Goal: Task Accomplishment & Management: Use online tool/utility

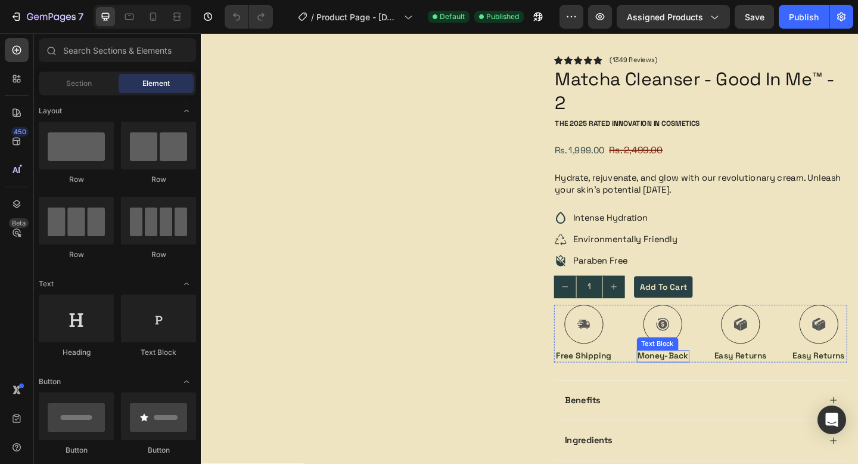
scroll to position [170, 0]
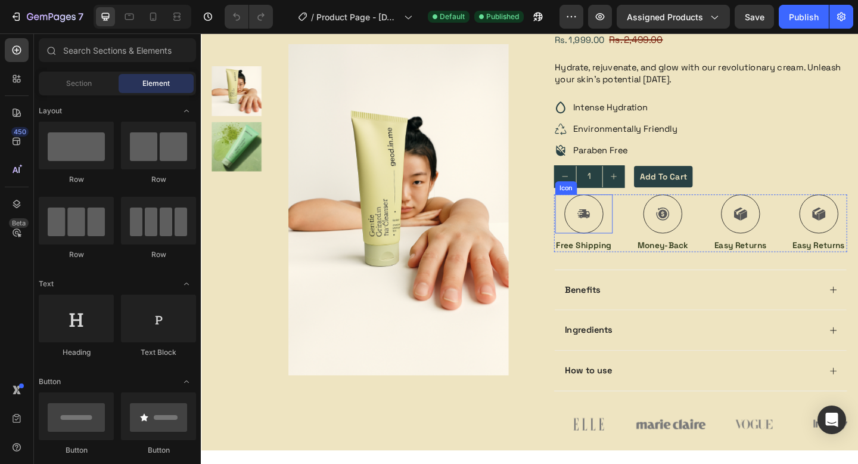
click at [589, 246] on div "Icon" at bounding box center [617, 230] width 63 height 42
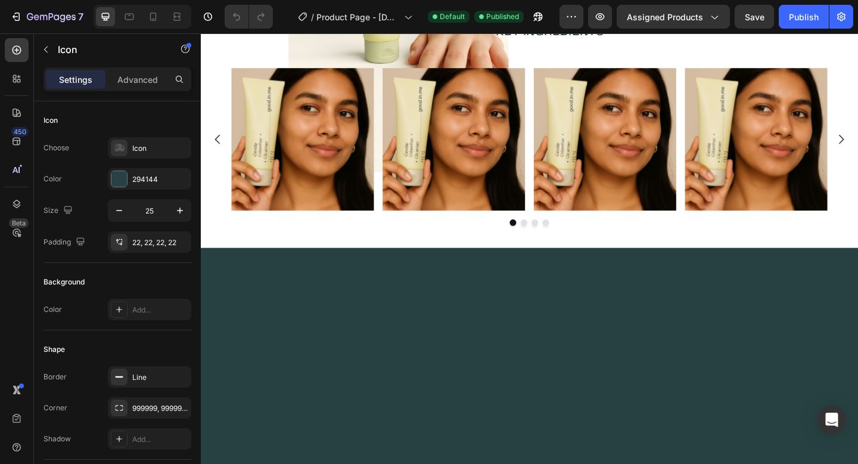
scroll to position [203, 0]
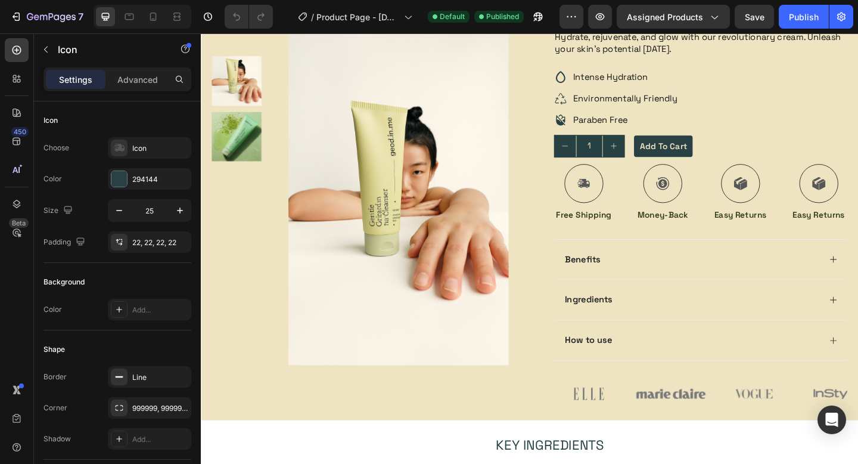
click at [618, 206] on div at bounding box center [618, 197] width 42 height 42
click at [160, 20] on div at bounding box center [153, 16] width 19 height 19
type input "30"
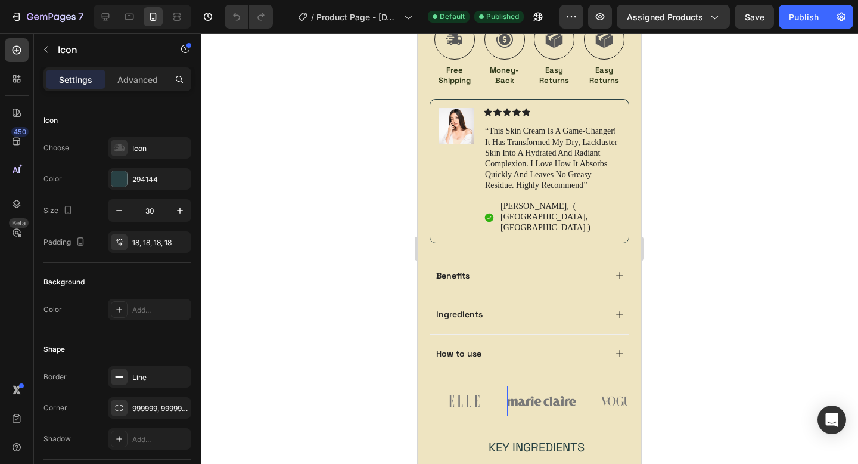
scroll to position [605, 0]
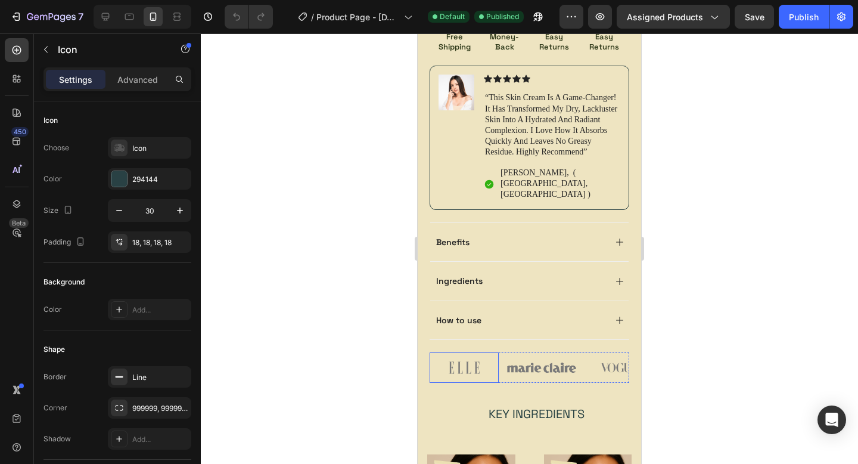
click at [465, 352] on img at bounding box center [464, 367] width 69 height 30
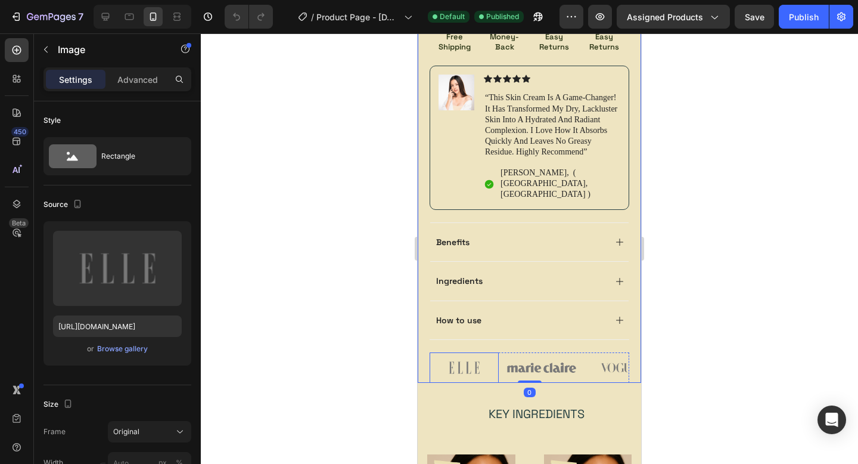
click at [459, 352] on img at bounding box center [464, 367] width 69 height 30
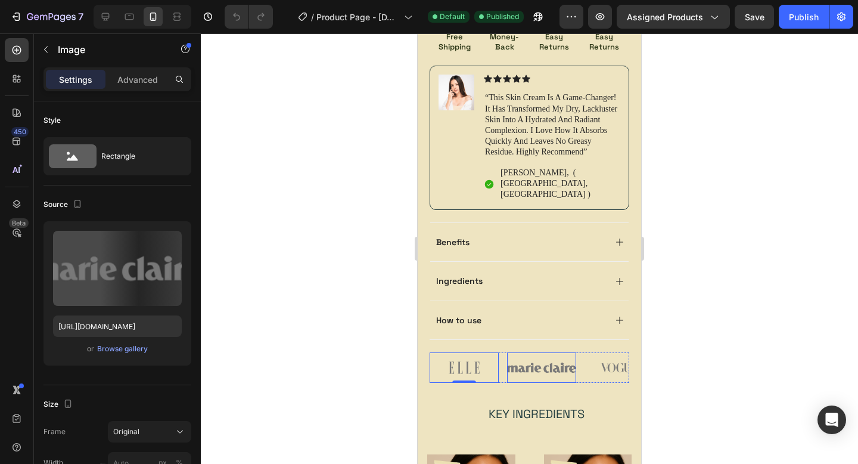
click at [531, 352] on img at bounding box center [541, 367] width 69 height 30
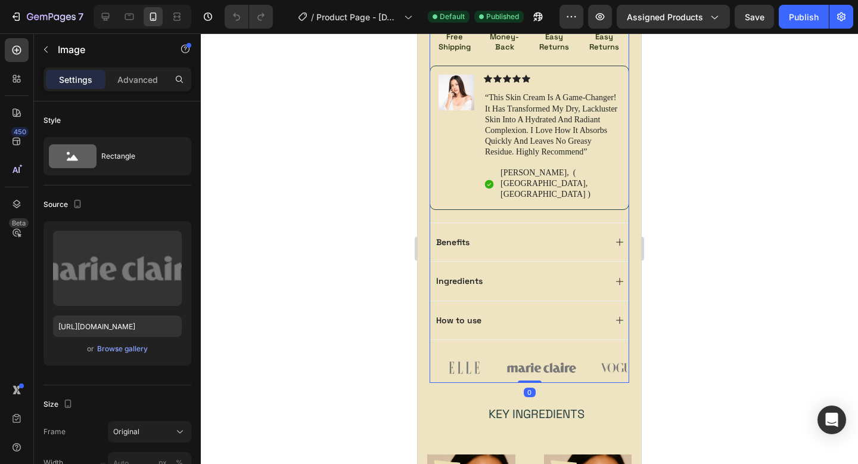
click at [539, 325] on div "Icon Icon Icon Icon Icon Icon List (1349 Reviews) Text Block Row Matcha Cleanse…" at bounding box center [530, 48] width 200 height 667
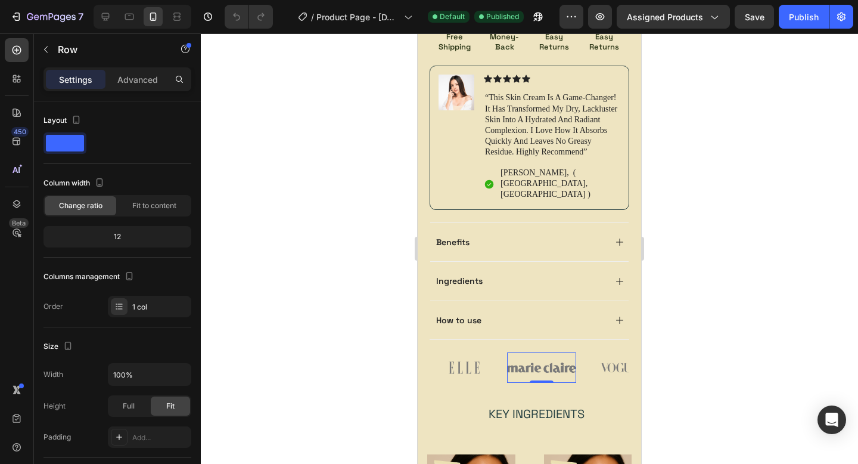
click at [539, 352] on img at bounding box center [541, 367] width 69 height 30
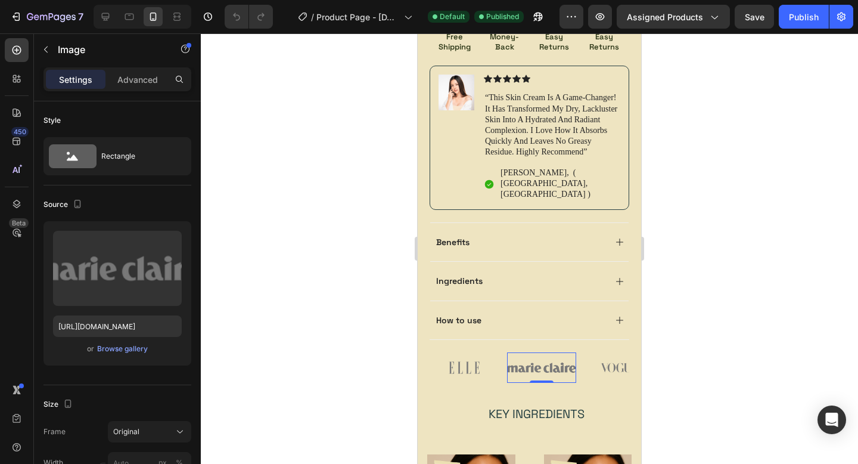
click at [539, 352] on img at bounding box center [541, 367] width 69 height 30
click at [484, 352] on img at bounding box center [464, 367] width 69 height 30
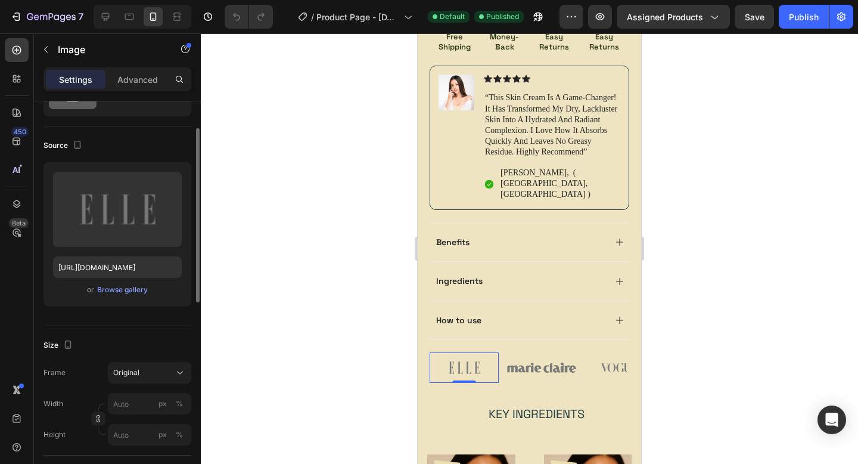
scroll to position [238, 0]
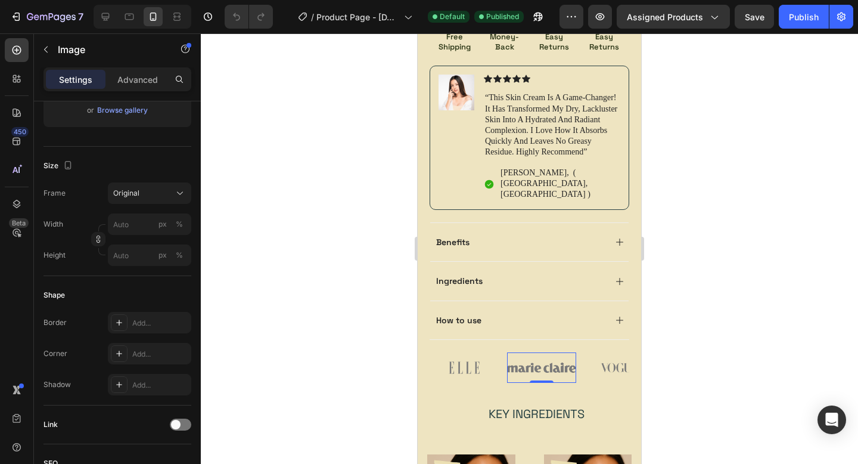
click at [529, 352] on img at bounding box center [541, 367] width 69 height 30
click at [588, 261] on div "Ingredients" at bounding box center [529, 280] width 198 height 39
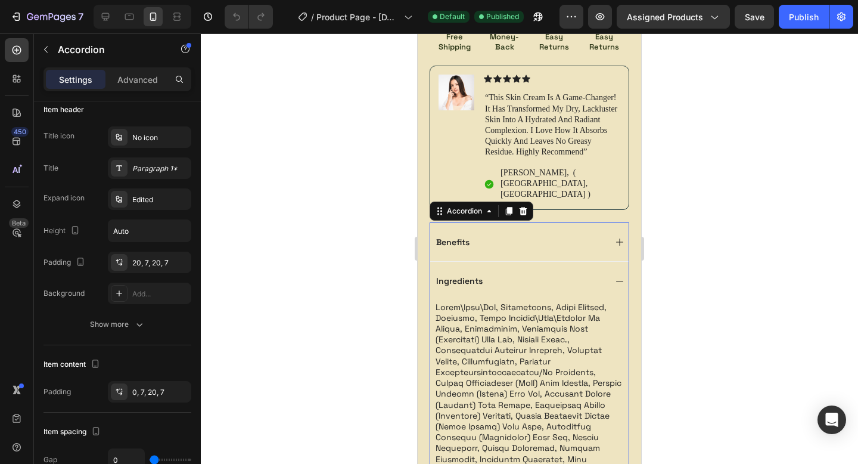
scroll to position [0, 0]
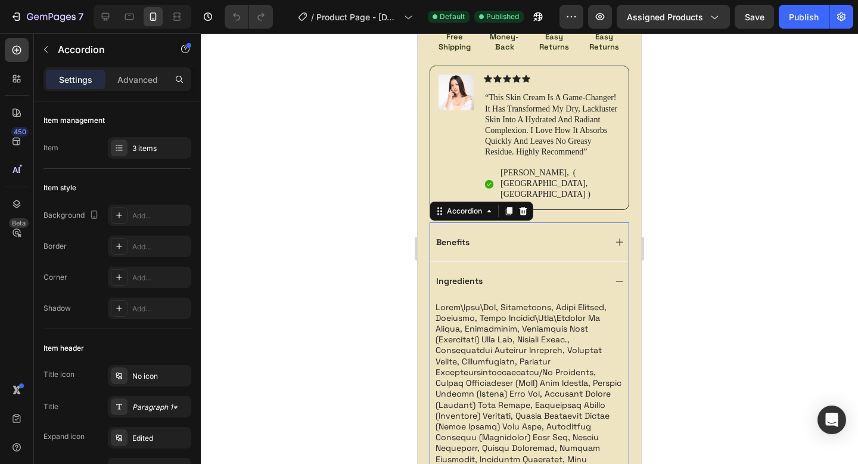
click at [616, 277] on icon at bounding box center [620, 282] width 10 height 10
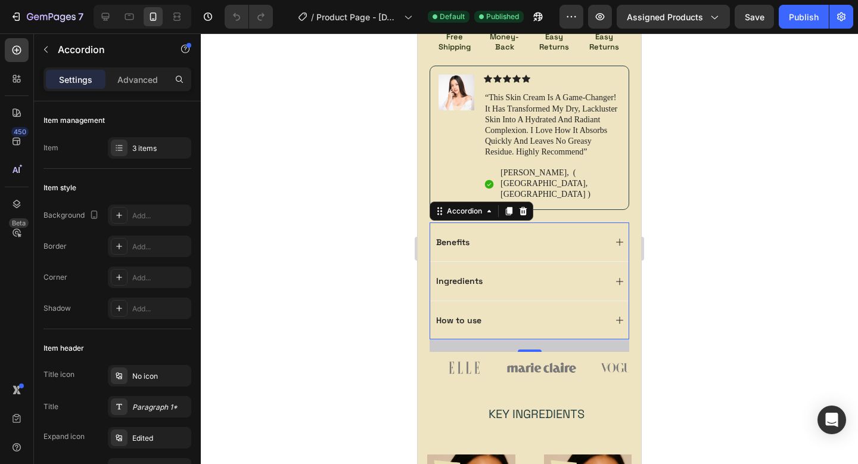
click at [473, 339] on div "21" at bounding box center [530, 345] width 200 height 13
click at [471, 352] on img at bounding box center [464, 367] width 69 height 30
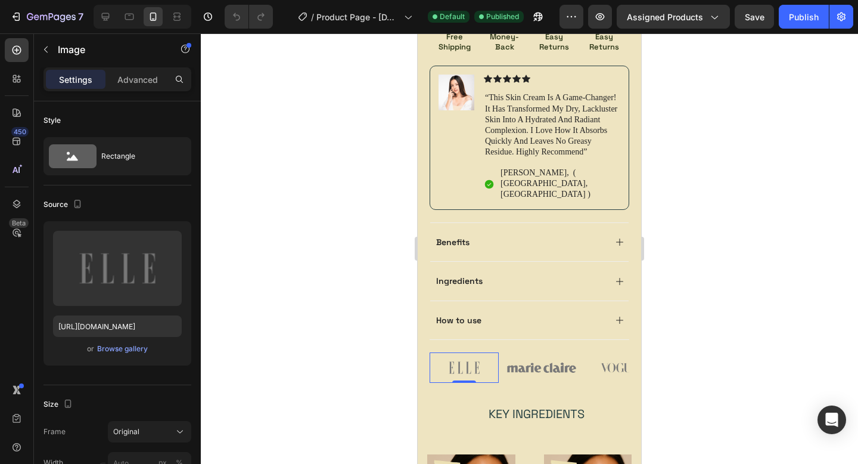
click at [469, 352] on img at bounding box center [464, 367] width 69 height 30
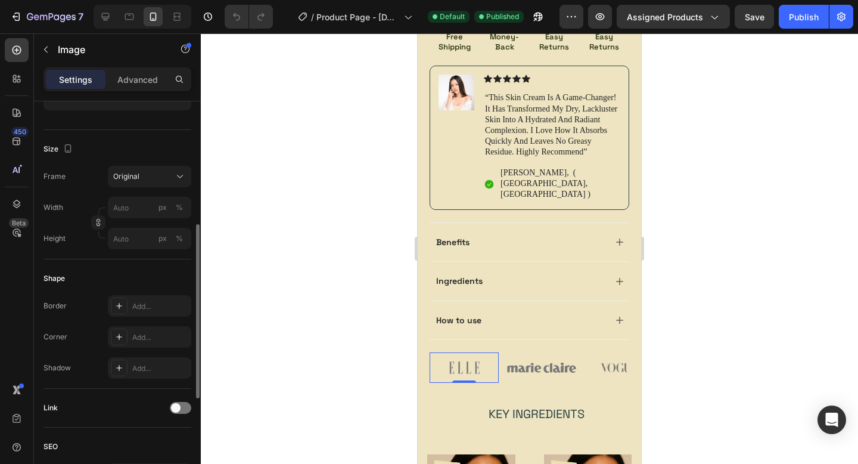
scroll to position [266, 0]
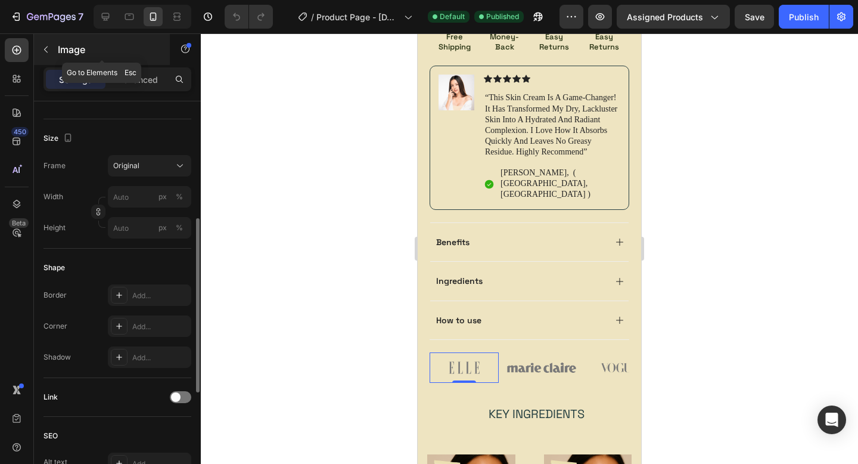
click at [51, 49] on button "button" at bounding box center [45, 49] width 19 height 19
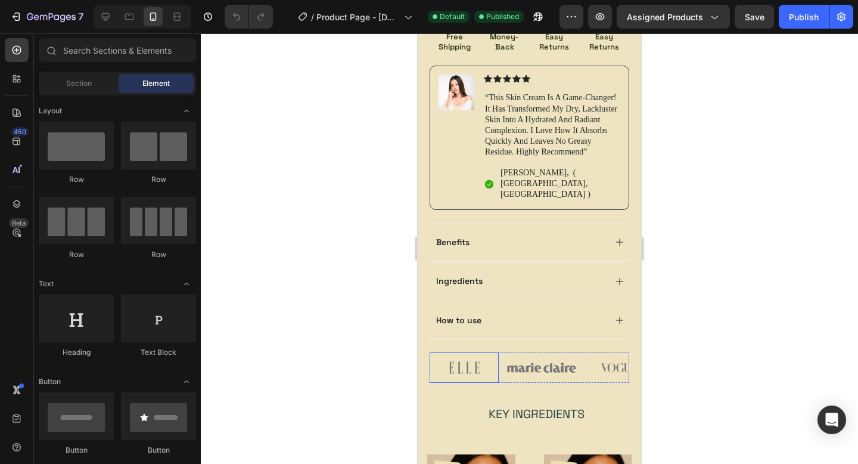
click at [441, 352] on img at bounding box center [464, 367] width 69 height 30
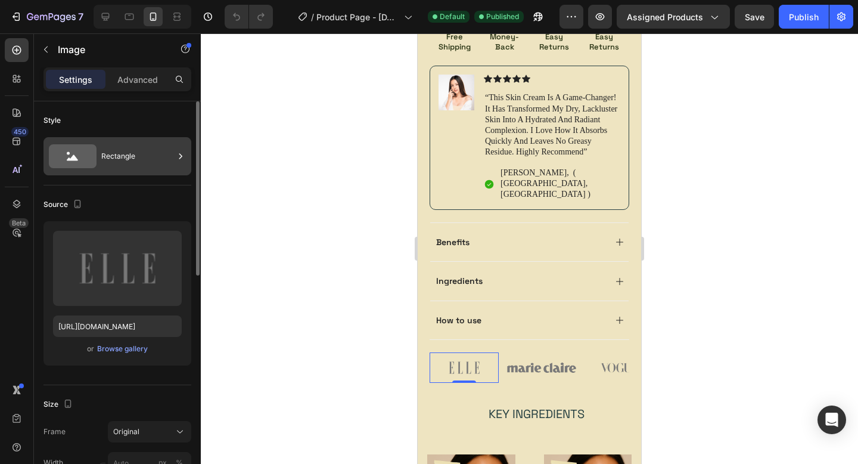
click at [162, 158] on div "Rectangle" at bounding box center [137, 155] width 73 height 27
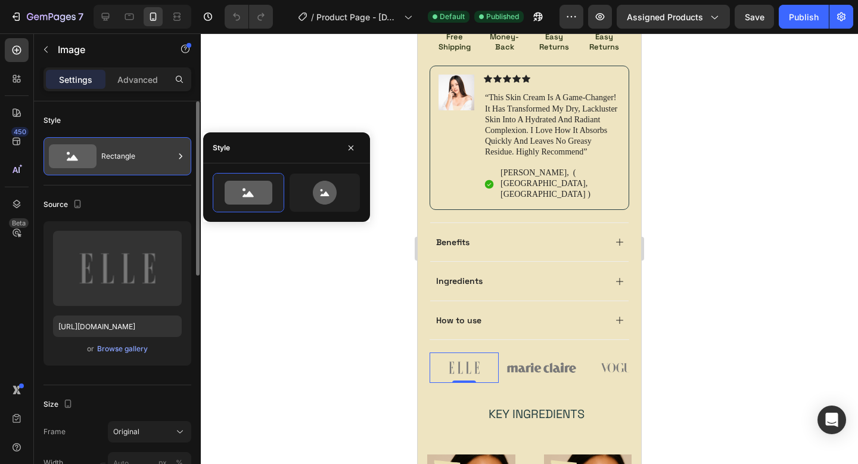
click at [162, 158] on div "Rectangle" at bounding box center [137, 155] width 73 height 27
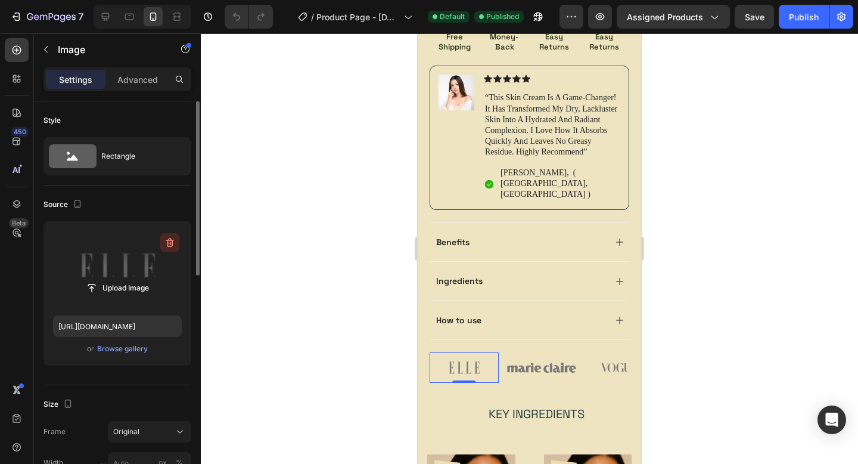
click at [167, 239] on icon "button" at bounding box center [170, 243] width 12 height 12
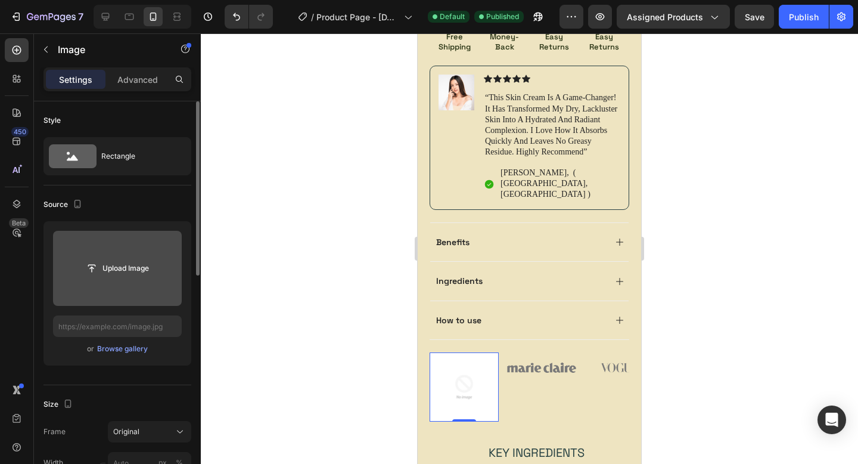
click at [480, 364] on img at bounding box center [464, 386] width 69 height 69
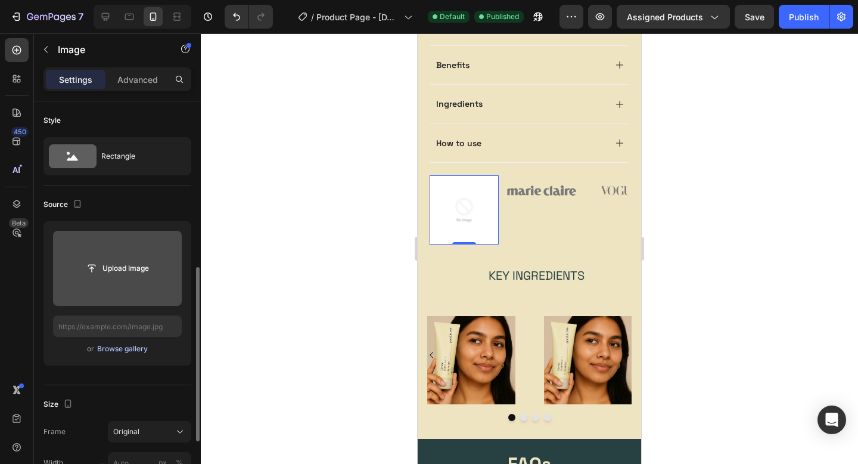
scroll to position [378, 0]
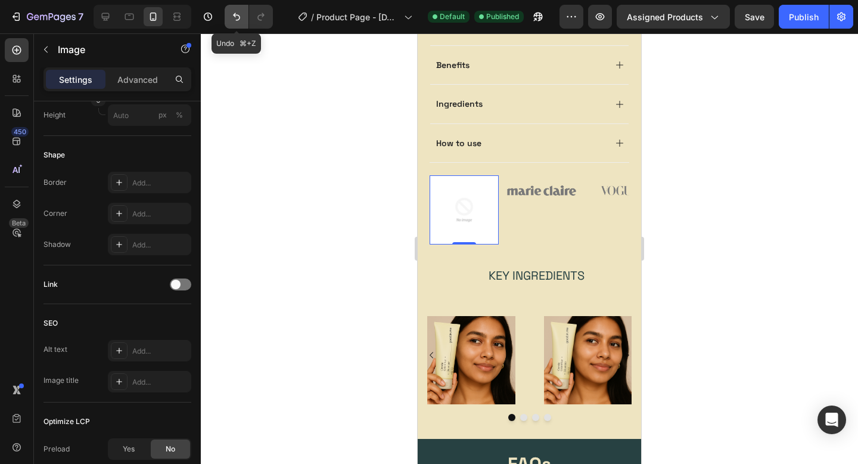
click at [231, 18] on icon "Undo/Redo" at bounding box center [237, 17] width 12 height 12
type input "[URL][DOMAIN_NAME]"
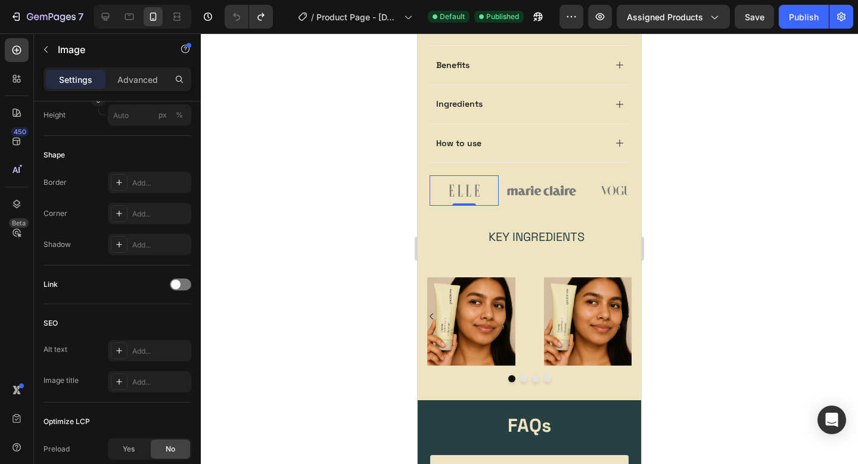
click at [369, 183] on div at bounding box center [529, 248] width 657 height 430
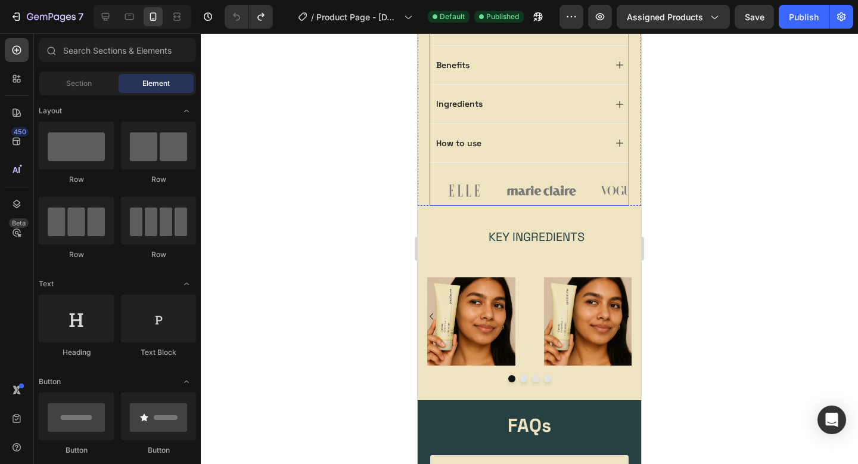
click at [516, 175] on img at bounding box center [541, 190] width 69 height 30
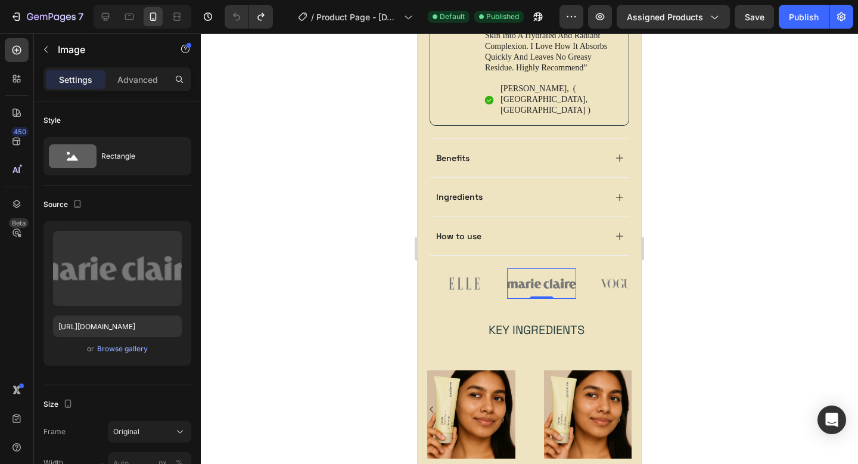
scroll to position [669, 0]
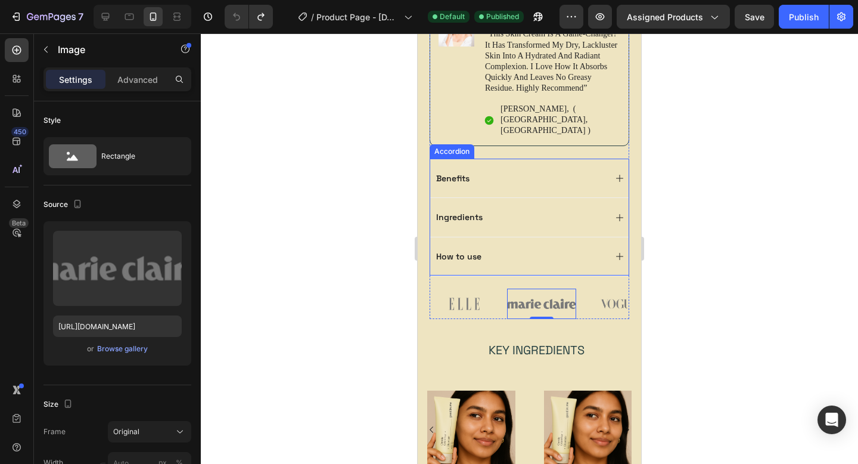
click at [445, 249] on div "How to use" at bounding box center [529, 256] width 198 height 39
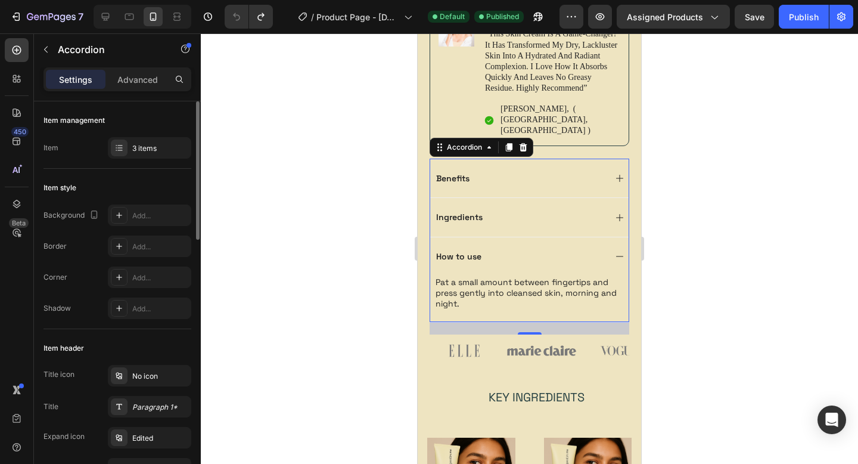
click at [148, 329] on div "Item management Item 3 items" at bounding box center [118, 456] width 148 height 254
click at [147, 152] on div "3 items" at bounding box center [160, 148] width 56 height 11
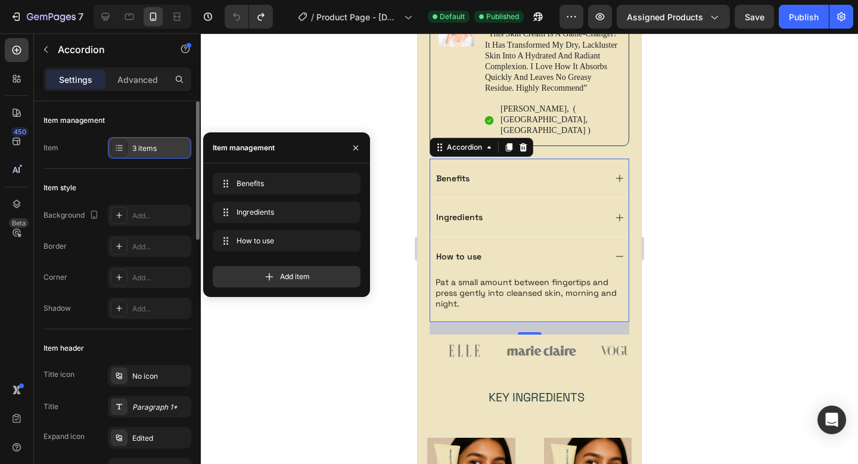
click at [147, 152] on div "3 items" at bounding box center [160, 148] width 56 height 11
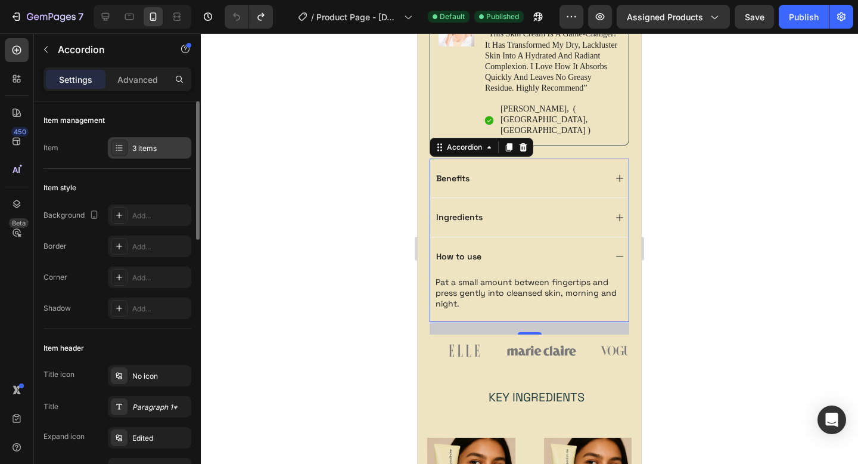
click at [147, 152] on div "3 items" at bounding box center [160, 148] width 56 height 11
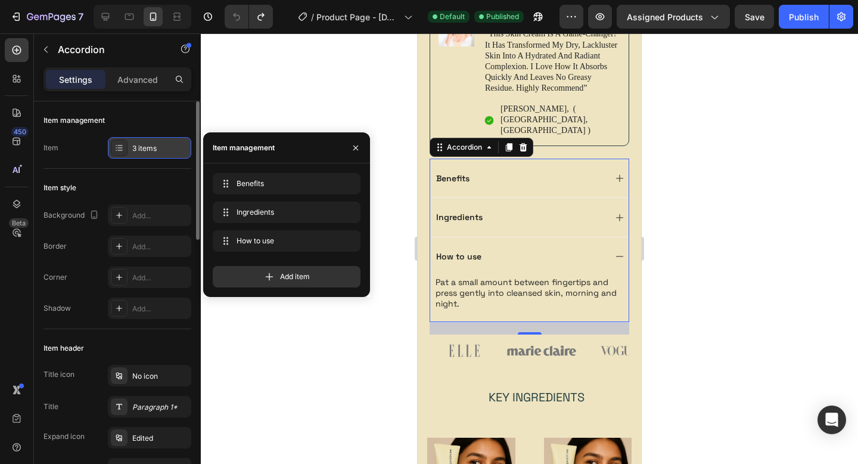
click at [147, 152] on div "3 items" at bounding box center [160, 148] width 56 height 11
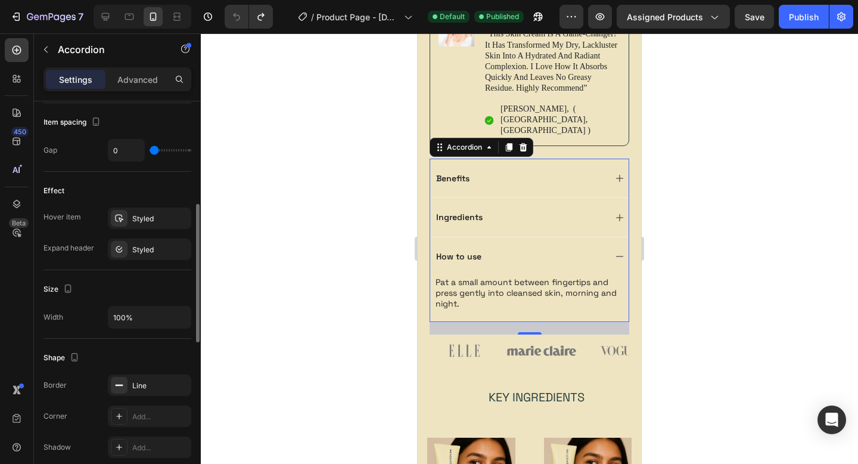
scroll to position [570, 0]
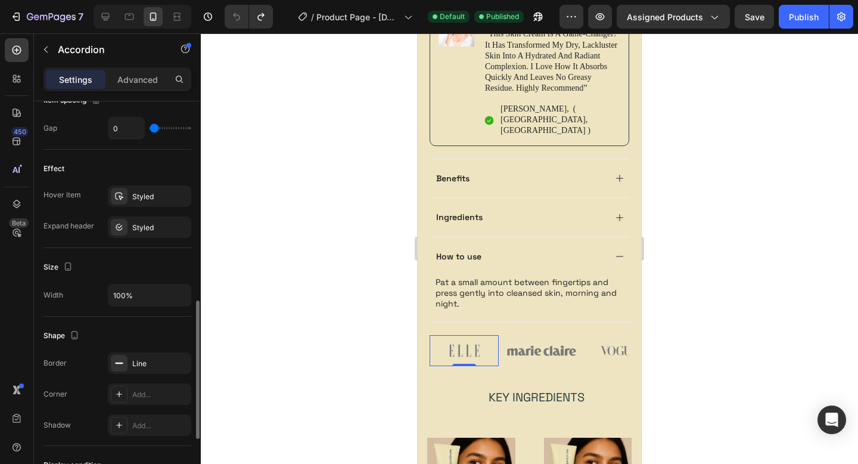
click at [464, 335] on img at bounding box center [464, 350] width 69 height 30
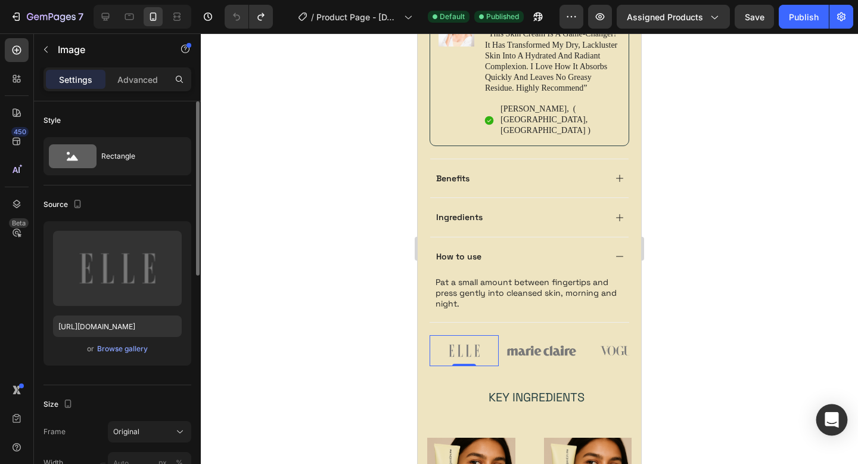
click at [827, 430] on div "Open Intercom Messenger" at bounding box center [832, 420] width 32 height 32
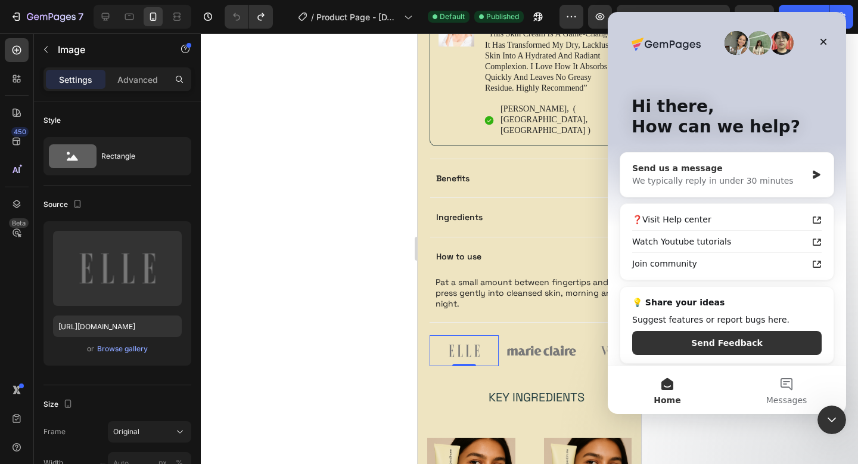
click at [718, 182] on div "We typically reply in under 30 minutes" at bounding box center [719, 181] width 175 height 13
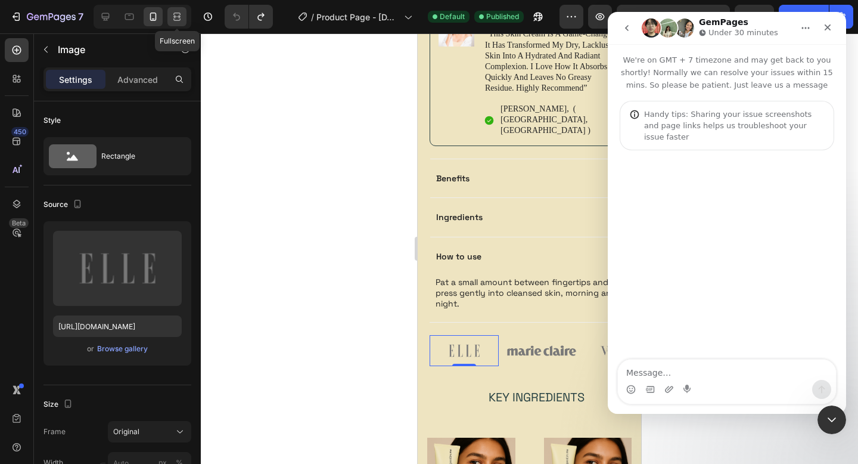
click at [177, 16] on icon at bounding box center [179, 16] width 4 height 3
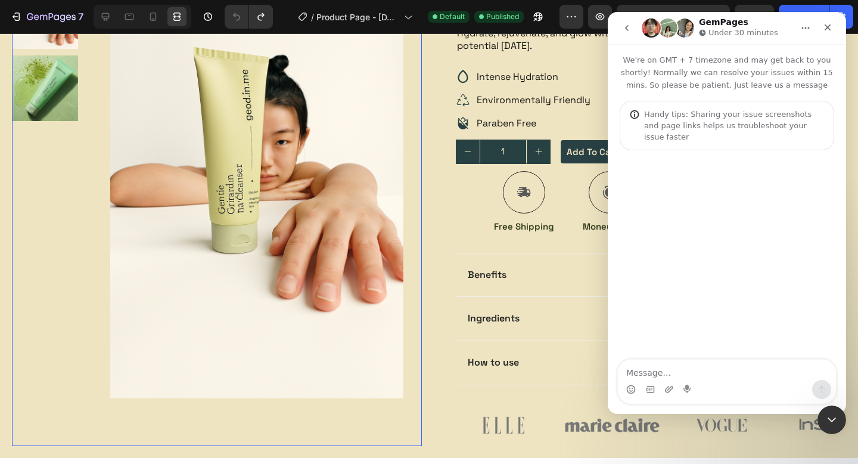
scroll to position [94, 0]
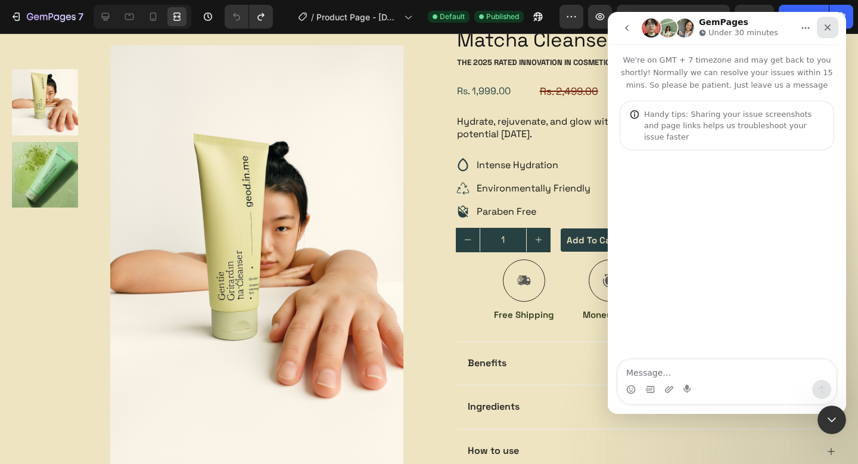
click at [822, 32] on div "Close" at bounding box center [827, 27] width 21 height 21
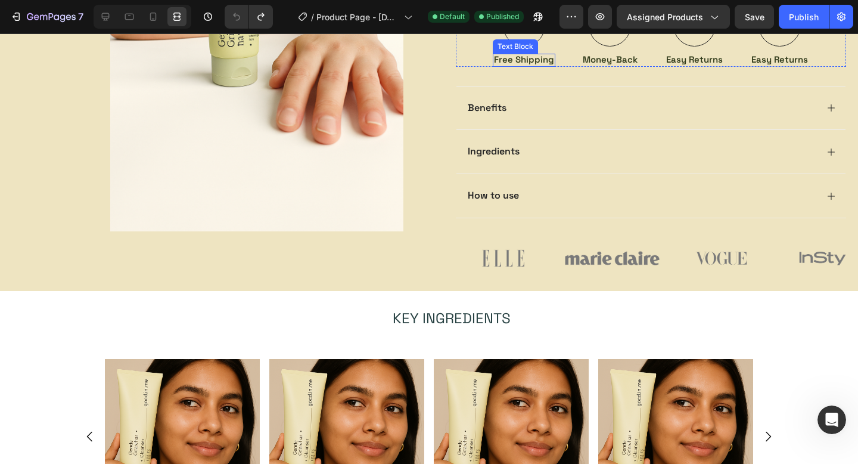
scroll to position [364, 0]
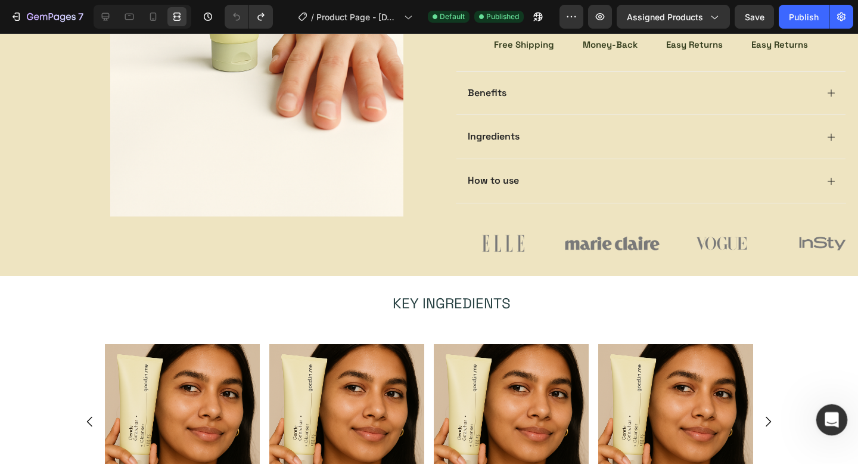
click at [829, 423] on icon "Open Intercom Messenger" at bounding box center [831, 418] width 20 height 20
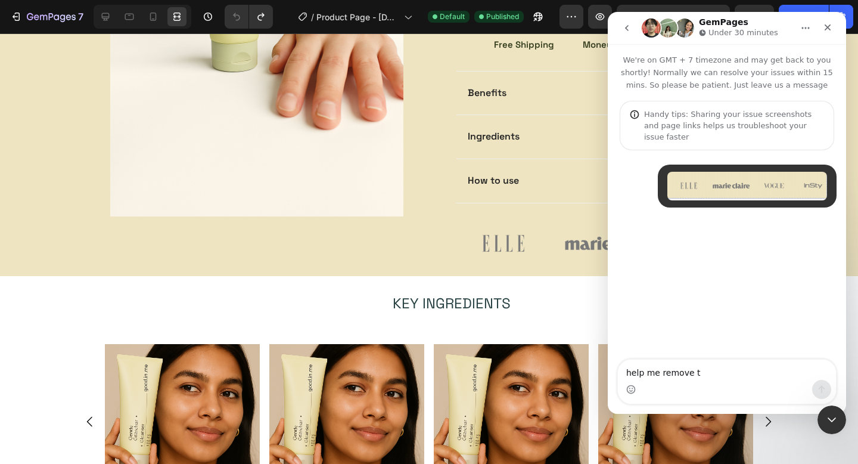
type textarea "help me remove th"
type textarea "help me remove this section from product page"
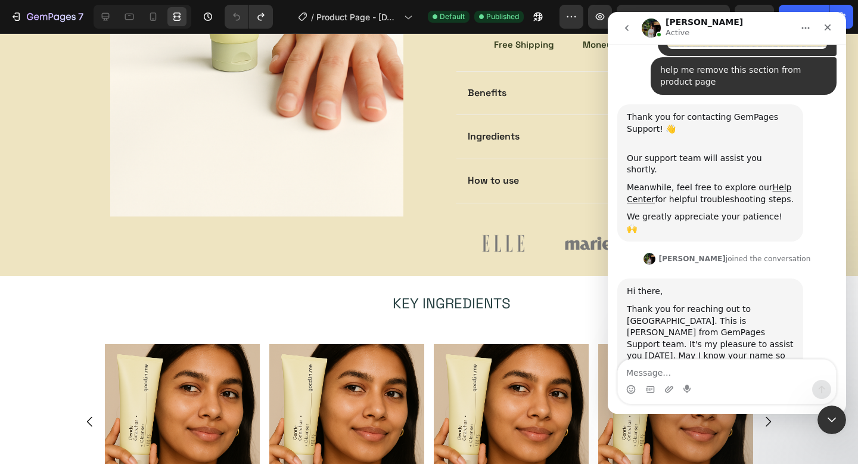
scroll to position [197, 0]
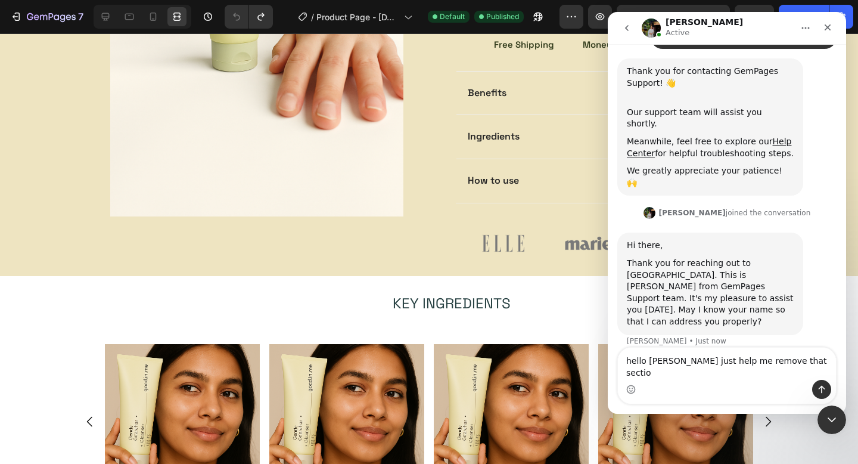
type textarea "hello [PERSON_NAME] just help me remove that section"
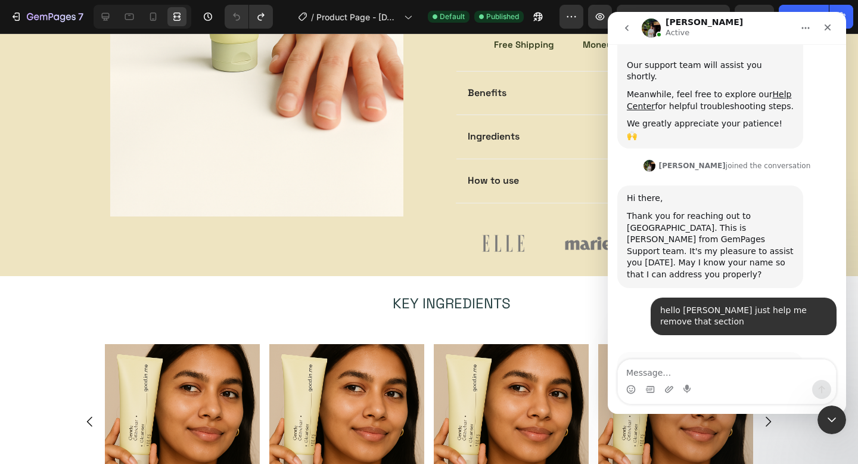
scroll to position [257, 0]
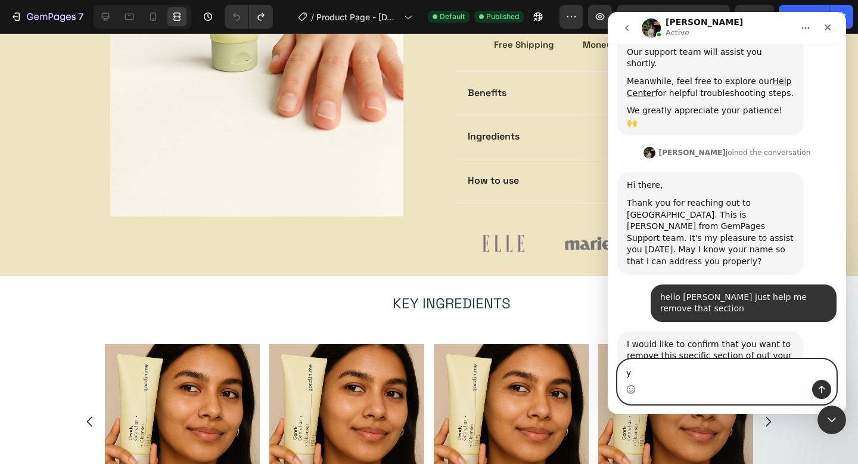
type textarea "ye"
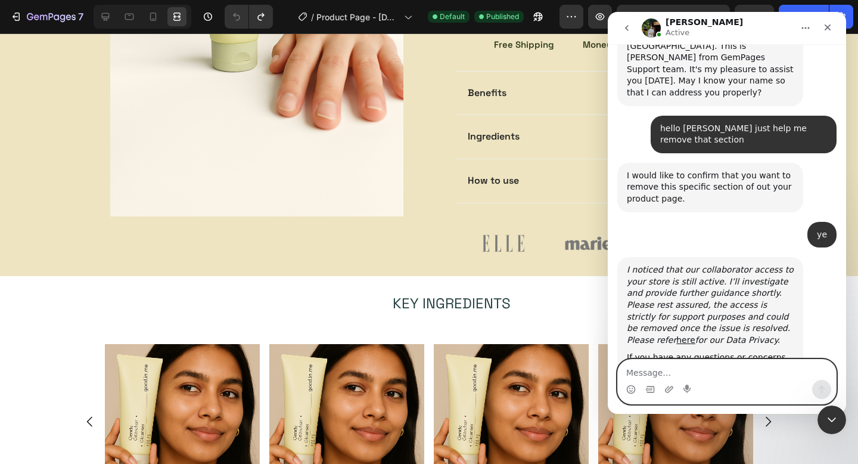
scroll to position [427, 0]
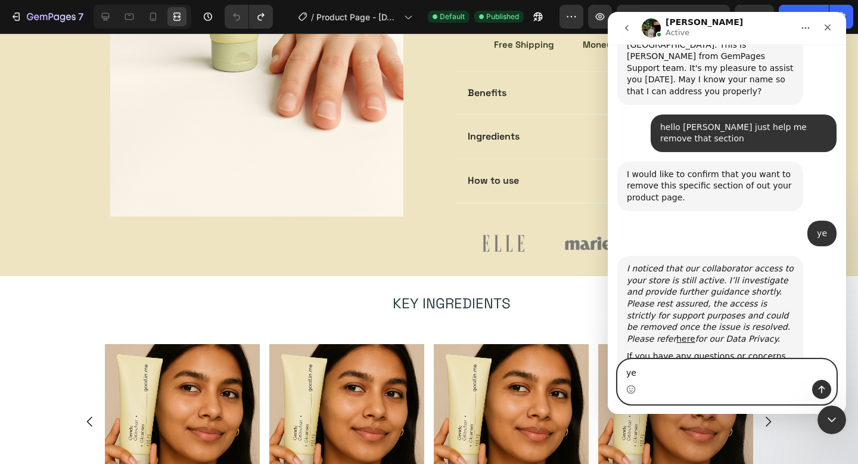
type textarea "yes"
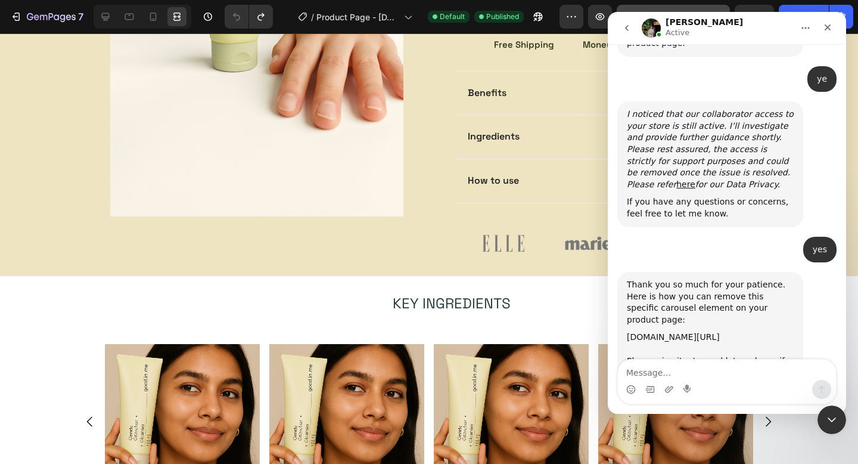
scroll to position [598, 0]
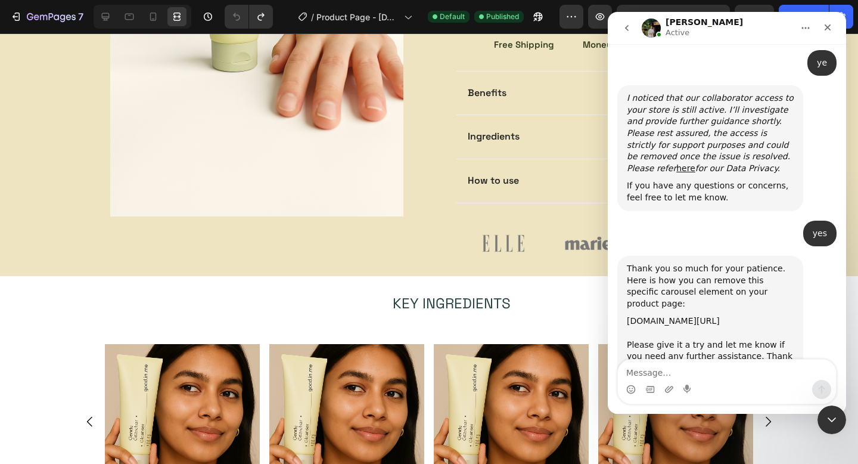
click at [685, 315] on div "[DOMAIN_NAME][URL] Please give it a try and let me know if you need any further…" at bounding box center [710, 344] width 167 height 58
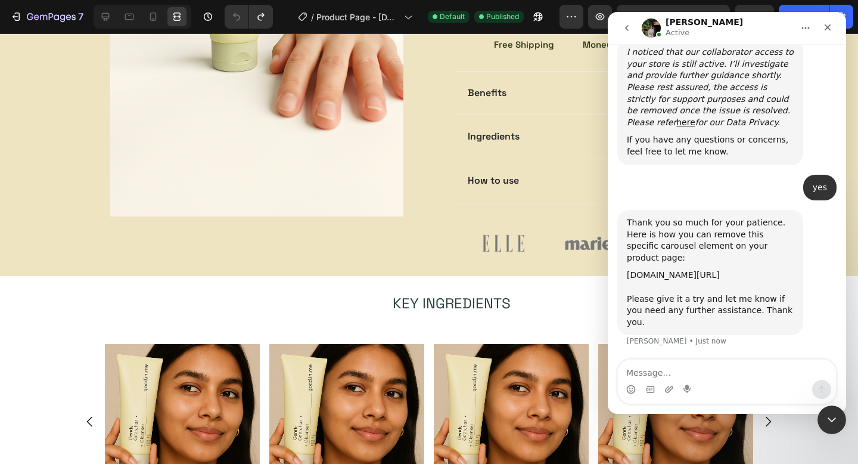
drag, startPoint x: 627, startPoint y: 216, endPoint x: 794, endPoint y: 240, distance: 168.5
click at [794, 240] on div "Thank you so much for your patience. Here is how you can remove this specific c…" at bounding box center [710, 272] width 186 height 125
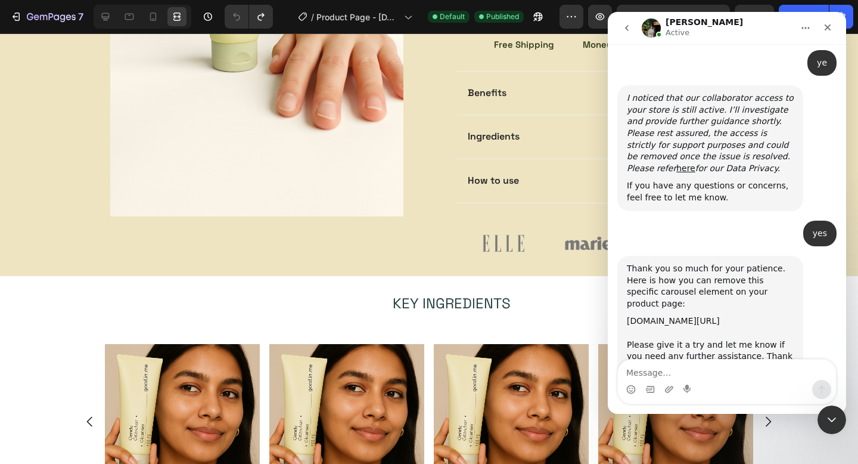
click at [549, 229] on img at bounding box center [503, 243] width 95 height 42
click at [545, 237] on img at bounding box center [503, 243] width 95 height 42
click at [539, 253] on img at bounding box center [503, 243] width 95 height 42
click at [467, 238] on img at bounding box center [503, 243] width 95 height 42
click at [831, 28] on icon "Close" at bounding box center [828, 28] width 10 height 10
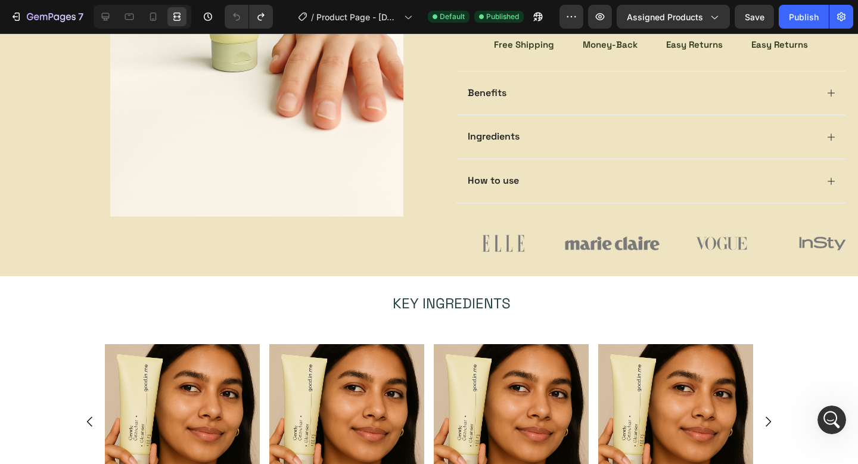
click at [476, 244] on img at bounding box center [503, 243] width 95 height 42
click at [514, 251] on img at bounding box center [503, 243] width 95 height 42
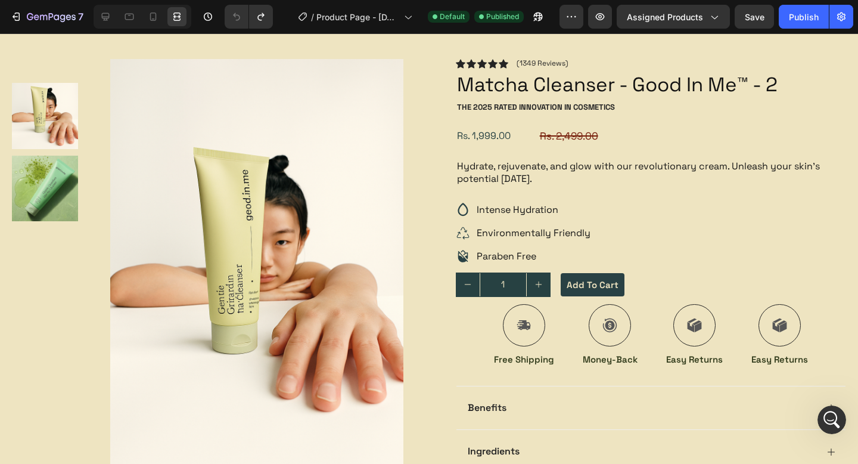
scroll to position [43, 0]
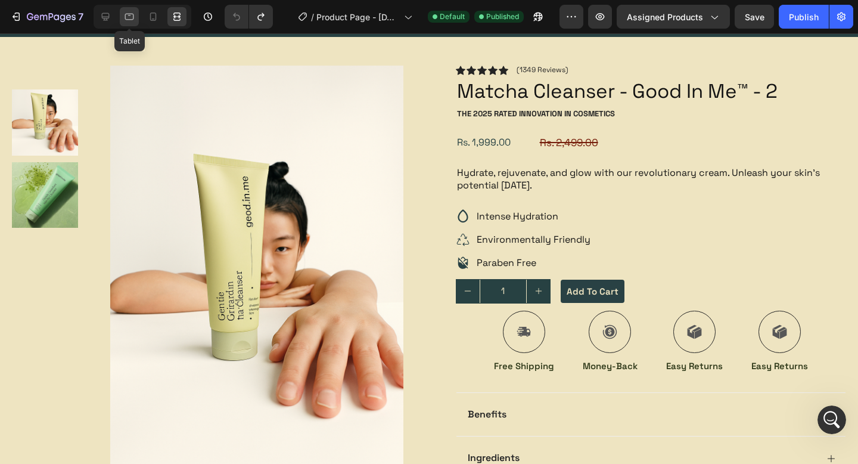
click at [120, 20] on div at bounding box center [129, 16] width 19 height 19
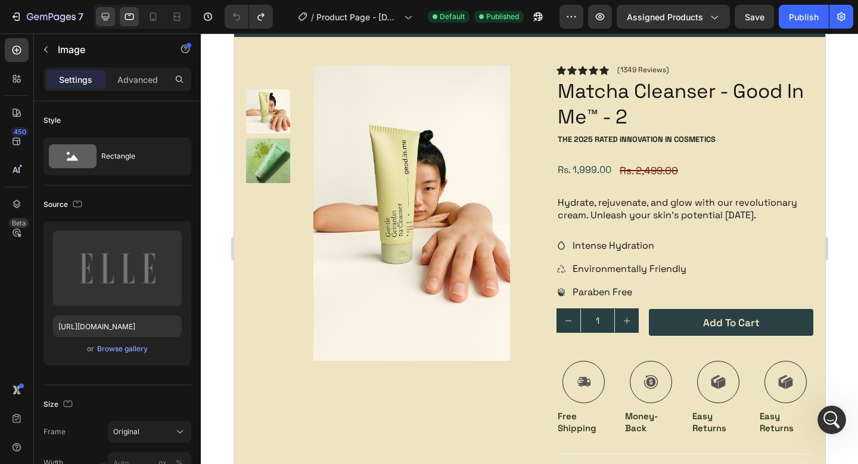
click at [103, 15] on icon at bounding box center [106, 17] width 12 height 12
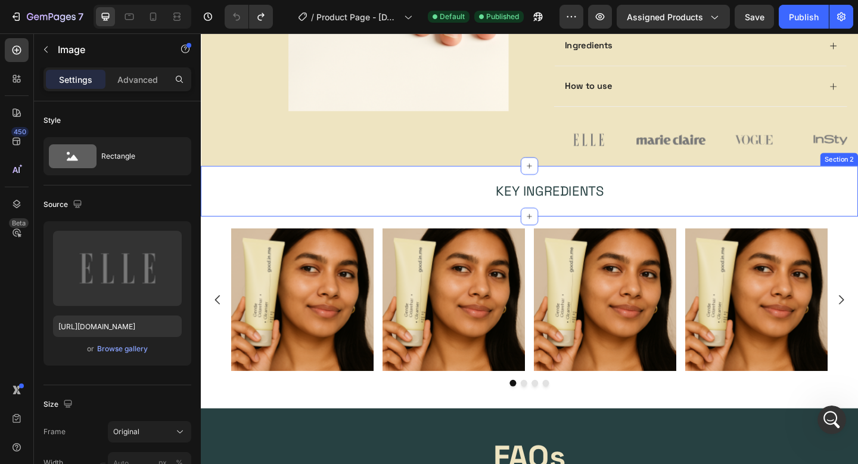
scroll to position [434, 0]
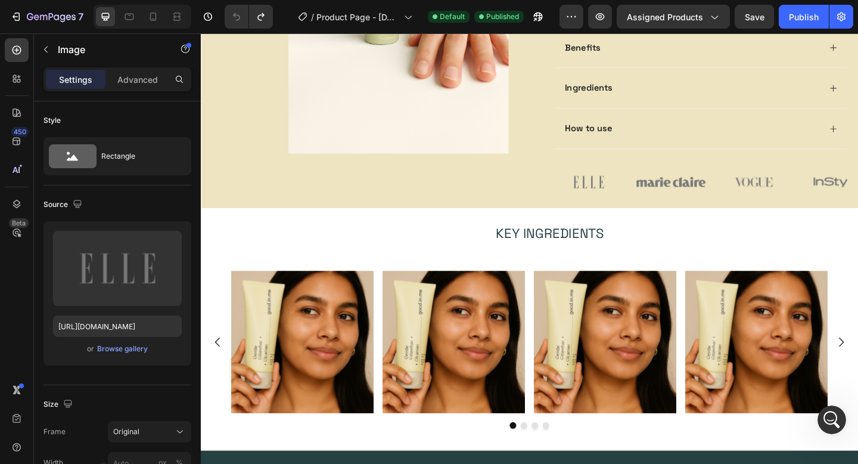
click at [625, 192] on img at bounding box center [623, 194] width 76 height 33
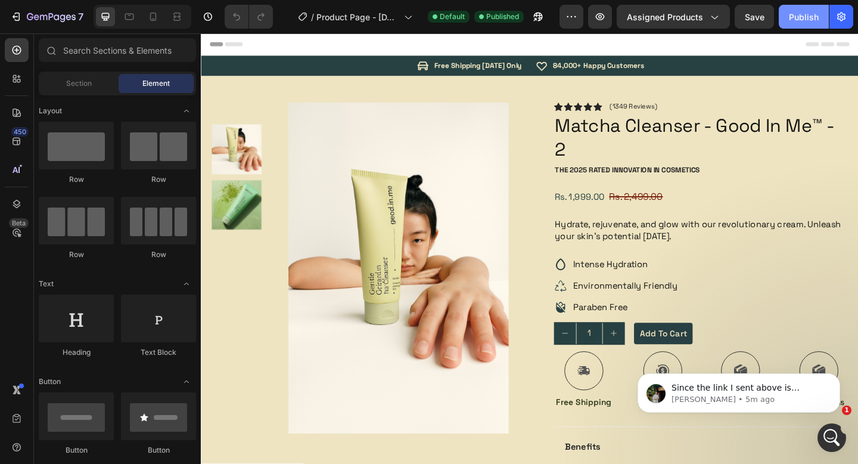
click at [803, 23] on button "Publish" at bounding box center [804, 17] width 50 height 24
click at [157, 16] on icon at bounding box center [153, 17] width 12 height 12
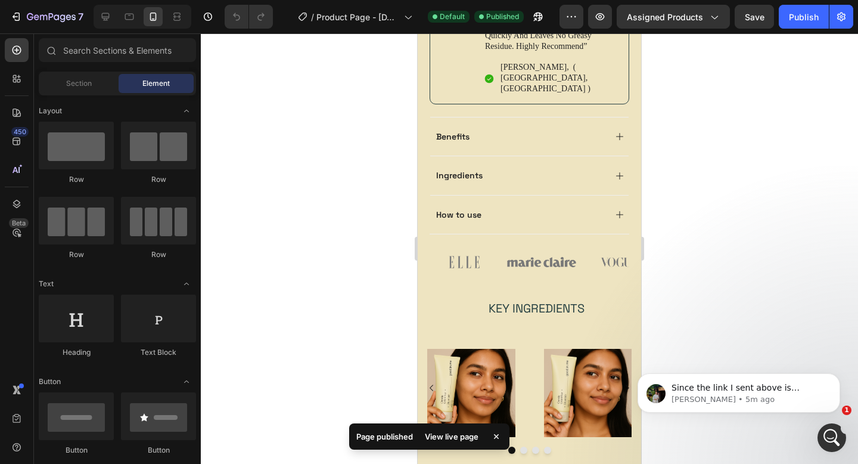
scroll to position [709, 0]
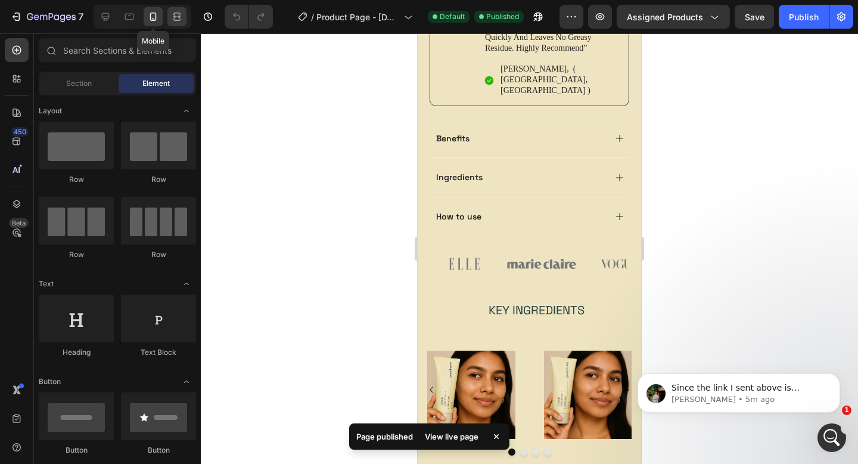
click at [173, 23] on div at bounding box center [176, 16] width 19 height 19
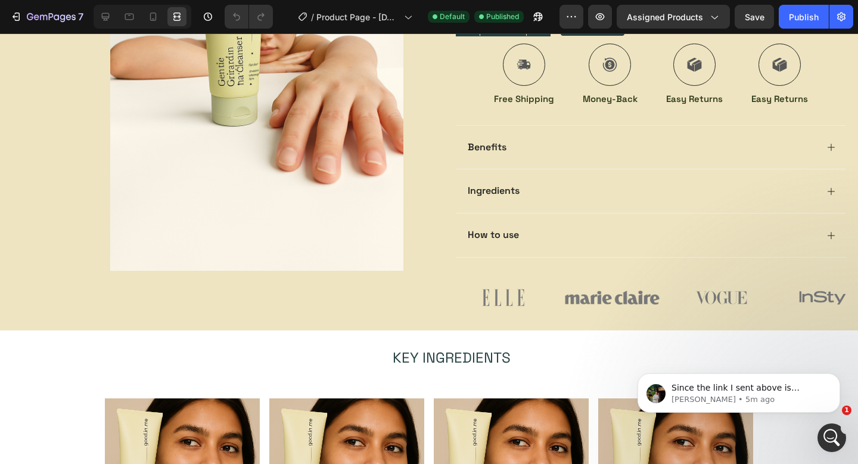
scroll to position [315, 0]
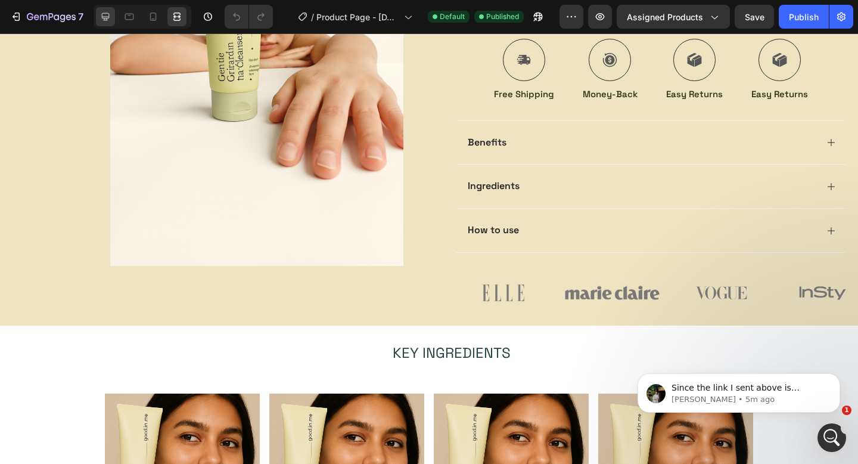
click at [111, 19] on icon at bounding box center [106, 17] width 12 height 12
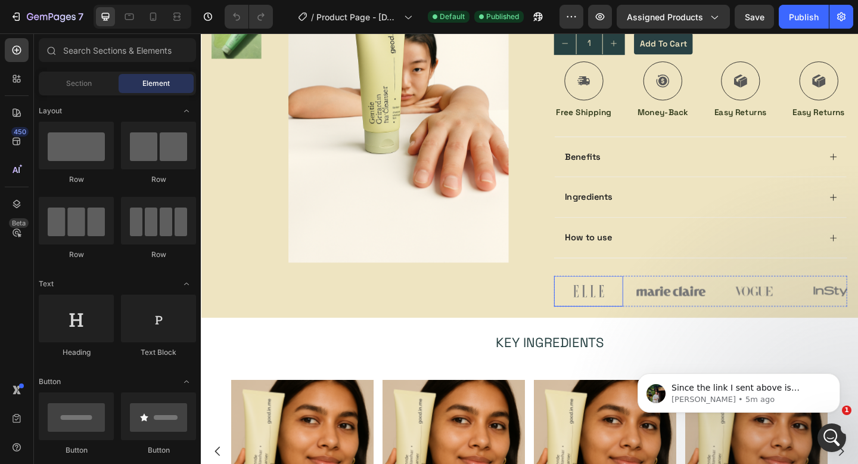
click at [635, 313] on img at bounding box center [623, 313] width 76 height 33
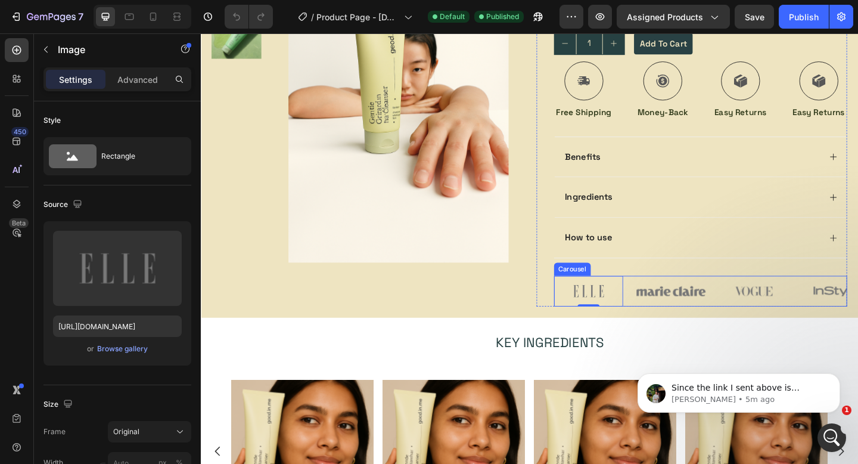
click at [672, 315] on div "Image 0 Image Image Image Image" at bounding box center [744, 313] width 319 height 33
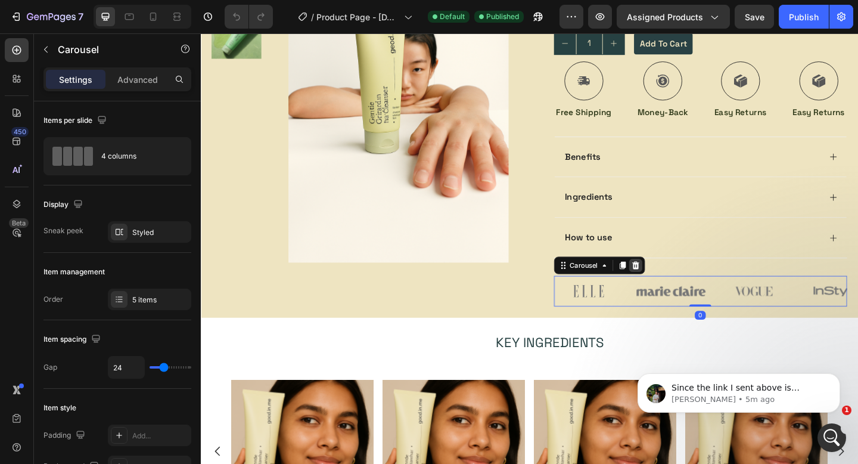
click at [679, 287] on div at bounding box center [674, 286] width 14 height 14
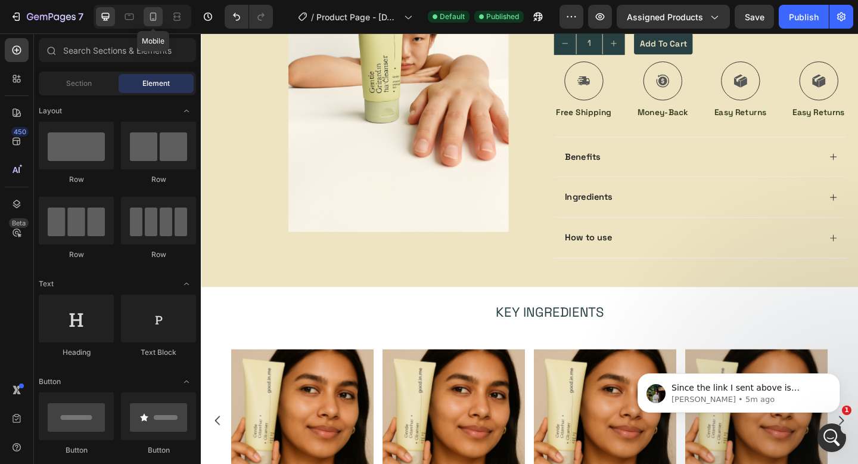
click at [151, 22] on icon at bounding box center [153, 17] width 12 height 12
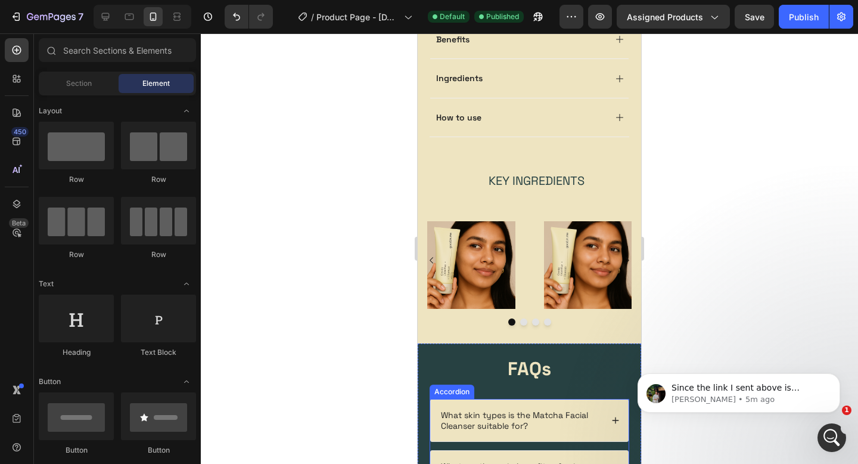
scroll to position [791, 0]
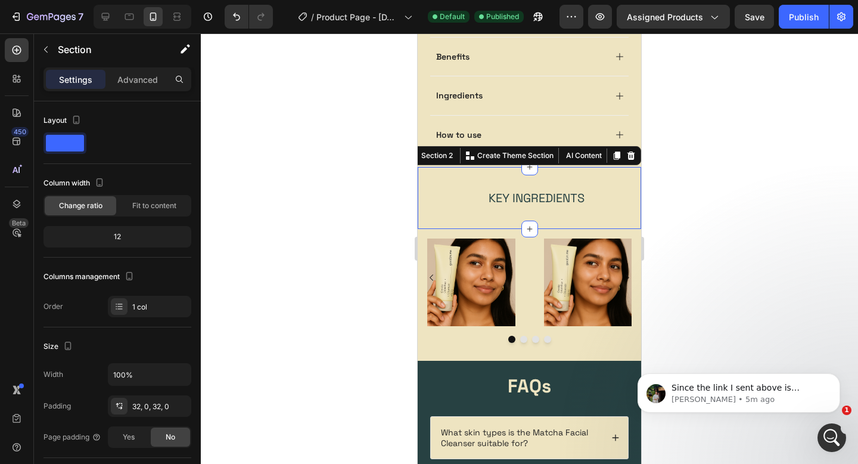
click at [484, 167] on div "Key Ingredients Text Block Section 2 You can create reusable sections Create Th…" at bounding box center [529, 198] width 223 height 62
click at [133, 409] on div "32, 0, 32, 0" at bounding box center [149, 406] width 35 height 11
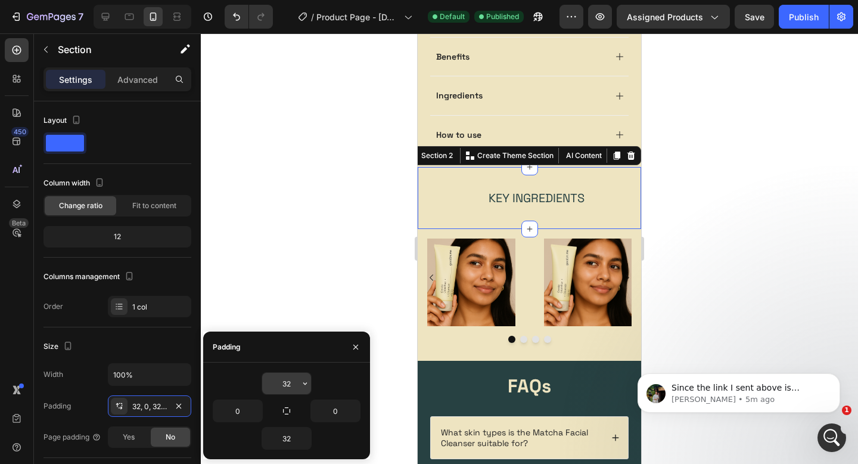
click at [279, 389] on input "32" at bounding box center [286, 382] width 49 height 21
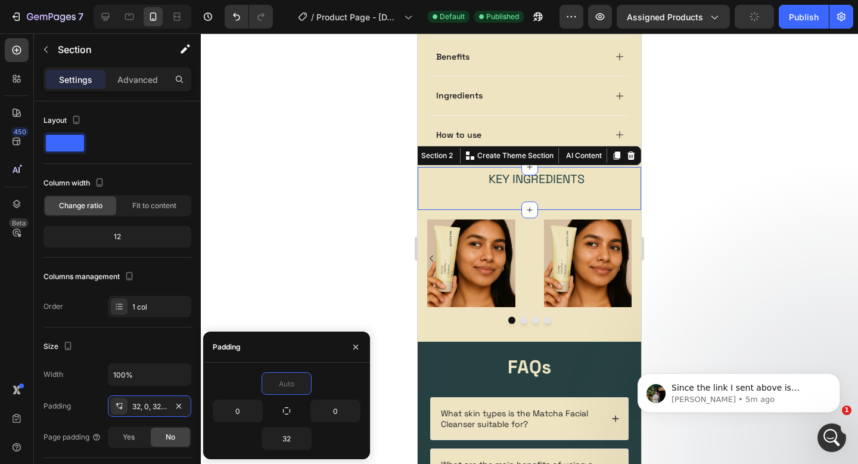
click at [324, 265] on div at bounding box center [529, 248] width 657 height 430
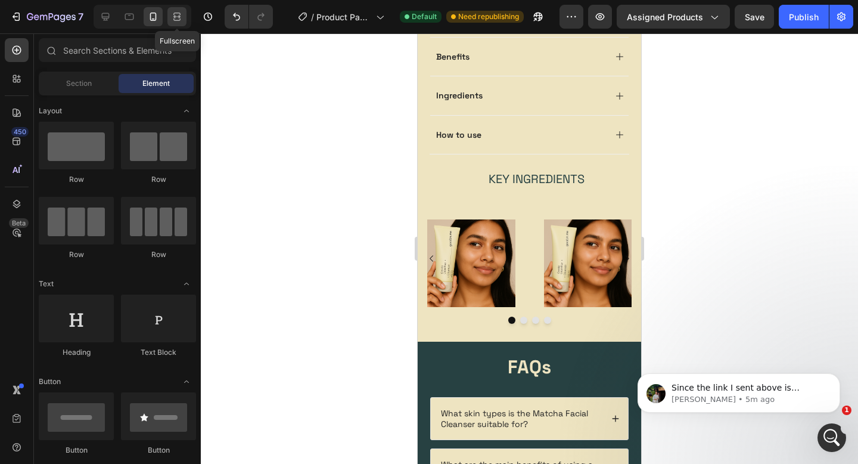
click at [176, 14] on icon at bounding box center [177, 17] width 12 height 12
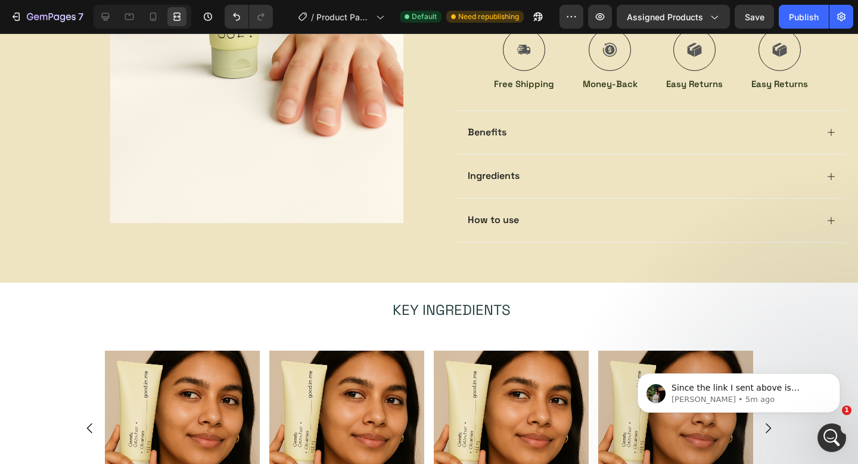
scroll to position [321, 0]
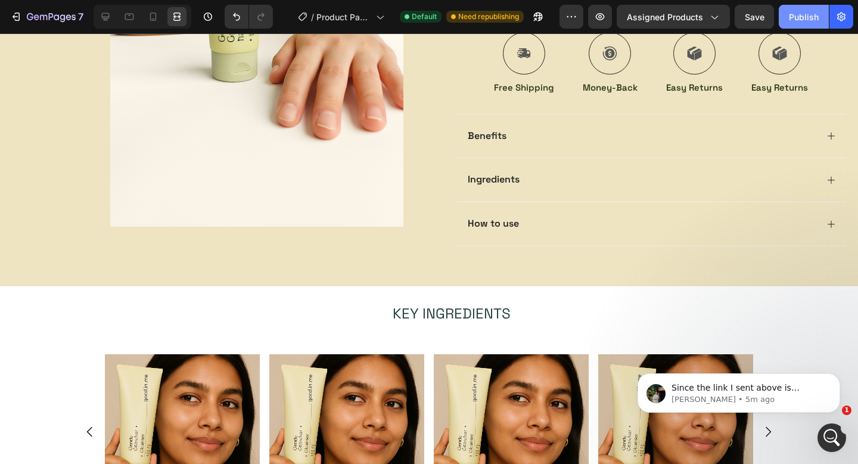
click at [813, 15] on div "Publish" at bounding box center [804, 17] width 30 height 13
